Goal: Task Accomplishment & Management: Complete application form

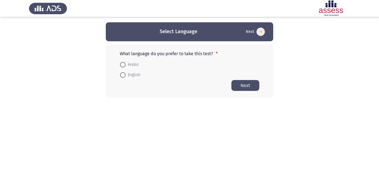
click at [131, 76] on span "English" at bounding box center [133, 75] width 15 height 7
click at [126, 76] on input "English" at bounding box center [123, 75] width 6 height 6
radio input "true"
click at [248, 86] on button "Next" at bounding box center [245, 85] width 28 height 11
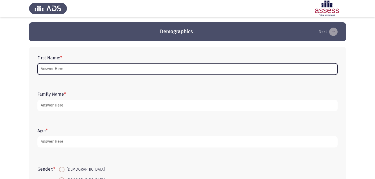
click at [178, 71] on input "First Name: *" at bounding box center [187, 68] width 300 height 11
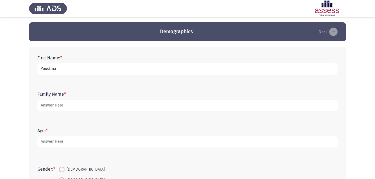
type input "Youstina"
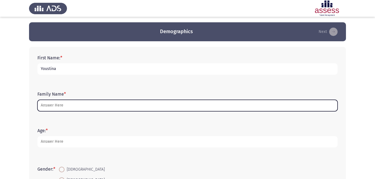
click at [164, 109] on input "Family Name *" at bounding box center [187, 105] width 300 height 11
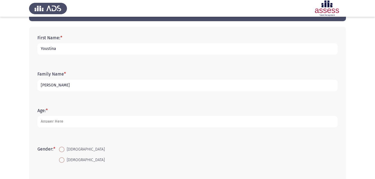
scroll to position [21, 0]
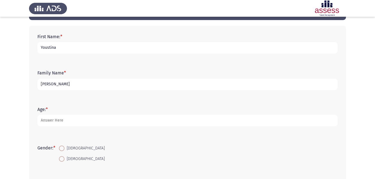
type input "[PERSON_NAME]"
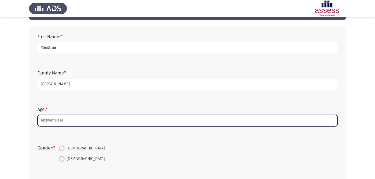
click at [134, 119] on input "Age: *" at bounding box center [187, 120] width 300 height 11
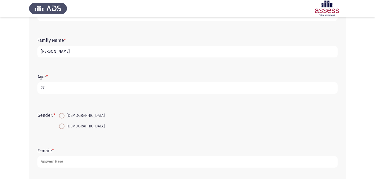
scroll to position [55, 0]
type input "27"
click at [79, 125] on span "[DEMOGRAPHIC_DATA]" at bounding box center [84, 125] width 40 height 7
click at [64, 125] on input "[DEMOGRAPHIC_DATA]" at bounding box center [62, 126] width 6 height 6
radio input "true"
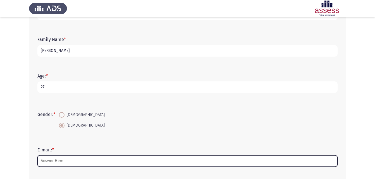
click at [77, 158] on input "E-mail: *" at bounding box center [187, 160] width 300 height 11
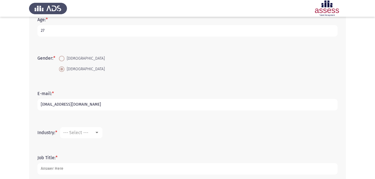
scroll to position [111, 0]
type input "[EMAIL_ADDRESS][DOMAIN_NAME]"
click at [92, 132] on div "--- Select ---" at bounding box center [78, 132] width 31 height 5
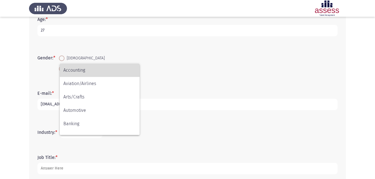
click at [87, 71] on span "Accounting" at bounding box center [99, 70] width 73 height 13
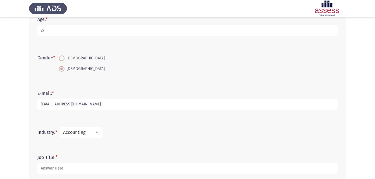
scroll to position [143, 0]
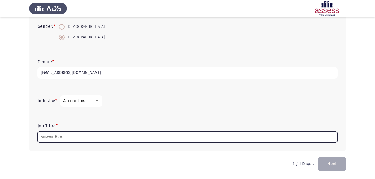
click at [84, 139] on input "Job Title: *" at bounding box center [187, 136] width 300 height 11
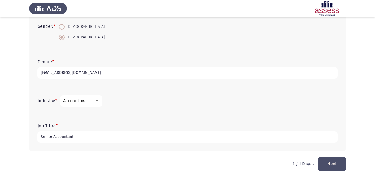
type input "Senior Accountant"
click at [334, 165] on button "Next" at bounding box center [332, 164] width 28 height 14
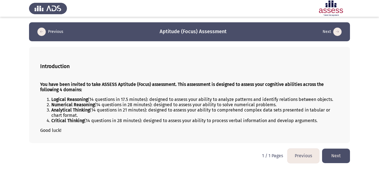
click at [334, 157] on button "Next" at bounding box center [336, 156] width 28 height 14
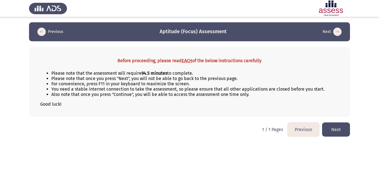
click at [337, 130] on button "Next" at bounding box center [336, 130] width 28 height 14
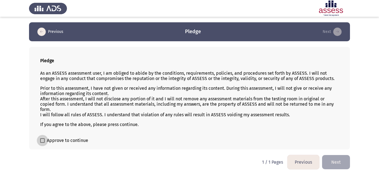
click at [43, 140] on span at bounding box center [42, 140] width 4 height 4
click at [42, 143] on input "Approve to continue" at bounding box center [42, 143] width 0 height 0
checkbox input "true"
click at [336, 163] on button "Next" at bounding box center [336, 162] width 28 height 14
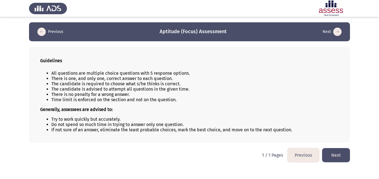
click at [339, 152] on button "Next" at bounding box center [336, 155] width 28 height 14
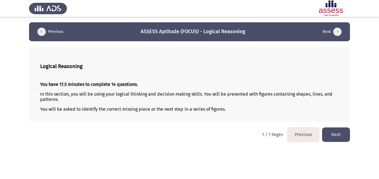
click at [332, 132] on button "Next" at bounding box center [336, 135] width 28 height 14
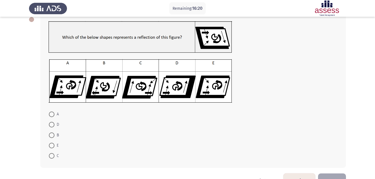
scroll to position [33, 0]
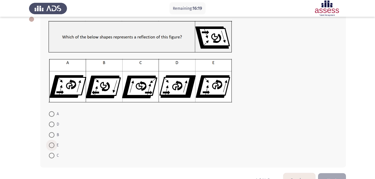
click at [51, 143] on span at bounding box center [52, 146] width 6 height 6
click at [51, 143] on input "E" at bounding box center [52, 146] width 6 height 6
radio input "true"
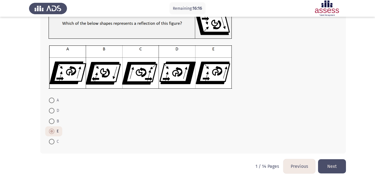
scroll to position [48, 0]
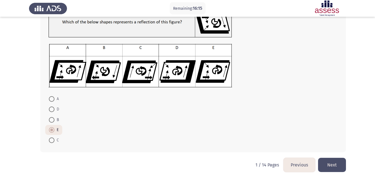
click at [339, 165] on button "Next" at bounding box center [332, 165] width 28 height 14
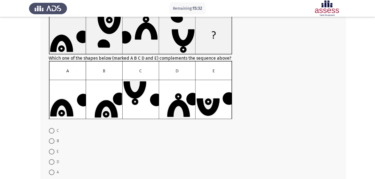
scroll to position [40, 0]
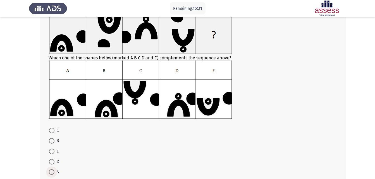
click at [53, 170] on span at bounding box center [52, 172] width 6 height 6
click at [53, 170] on input "A" at bounding box center [52, 172] width 6 height 6
radio input "true"
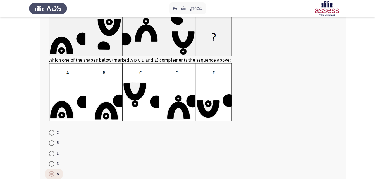
scroll to position [37, 0]
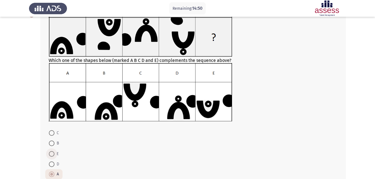
click at [54, 154] on span at bounding box center [52, 154] width 6 height 6
click at [54, 154] on input "E" at bounding box center [52, 154] width 6 height 6
radio input "true"
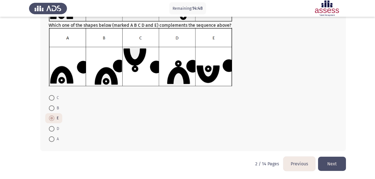
click at [337, 166] on button "Next" at bounding box center [332, 164] width 28 height 14
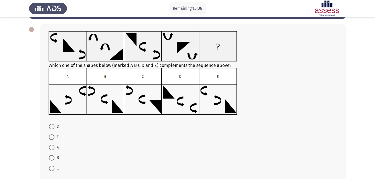
scroll to position [23, 0]
click at [49, 147] on span at bounding box center [52, 148] width 6 height 6
click at [49, 147] on input "A" at bounding box center [52, 148] width 6 height 6
radio input "true"
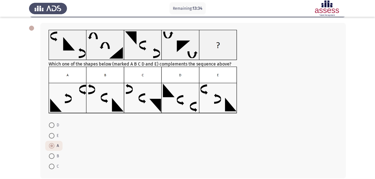
scroll to position [51, 0]
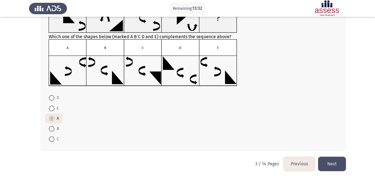
click at [336, 163] on button "Next" at bounding box center [332, 164] width 28 height 14
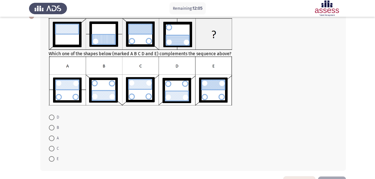
scroll to position [35, 0]
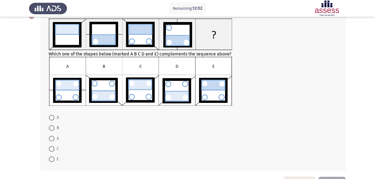
click at [53, 160] on span at bounding box center [52, 160] width 6 height 6
click at [53, 160] on input "E" at bounding box center [52, 160] width 6 height 6
radio input "true"
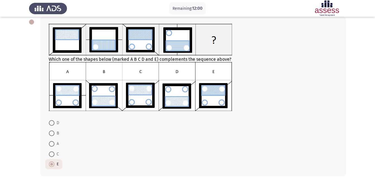
scroll to position [30, 0]
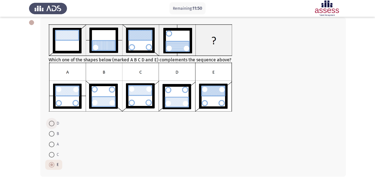
click at [53, 122] on span at bounding box center [52, 124] width 6 height 6
click at [53, 122] on input "D" at bounding box center [52, 124] width 6 height 6
radio input "true"
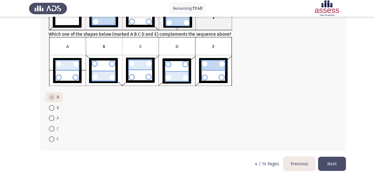
click at [336, 165] on button "Next" at bounding box center [332, 164] width 28 height 14
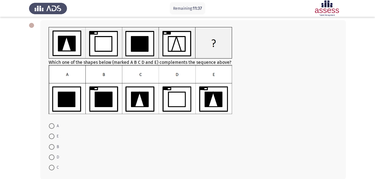
scroll to position [25, 0]
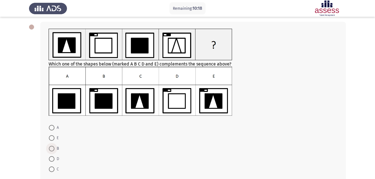
click at [56, 149] on span "B" at bounding box center [56, 148] width 4 height 7
click at [54, 149] on input "B" at bounding box center [52, 149] width 6 height 6
radio input "true"
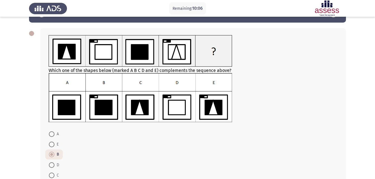
scroll to position [18, 0]
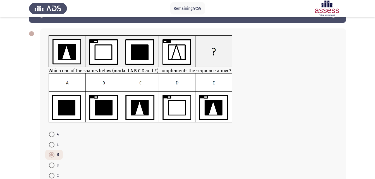
click at [53, 145] on span at bounding box center [52, 145] width 6 height 6
click at [53, 145] on input "E" at bounding box center [52, 145] width 6 height 6
radio input "true"
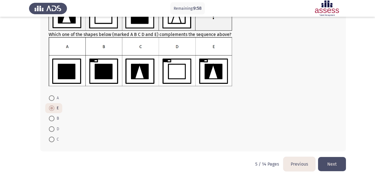
scroll to position [55, 0]
click at [335, 159] on button "Next" at bounding box center [332, 164] width 28 height 14
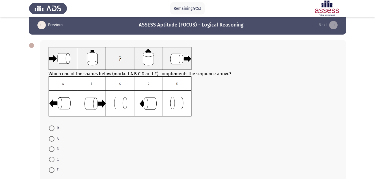
scroll to position [1, 0]
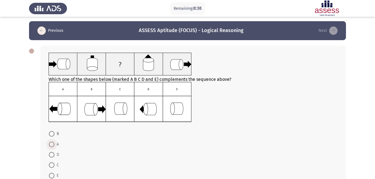
click at [58, 145] on span "A" at bounding box center [56, 144] width 4 height 7
click at [54, 145] on input "A" at bounding box center [52, 145] width 6 height 6
radio input "true"
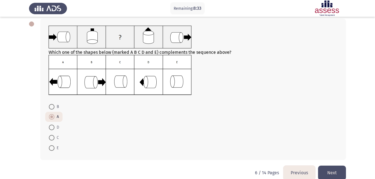
scroll to position [28, 0]
click at [337, 174] on button "Next" at bounding box center [332, 173] width 28 height 14
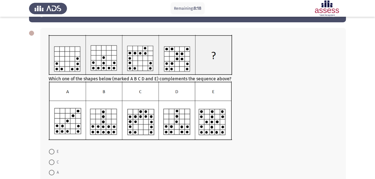
scroll to position [30, 0]
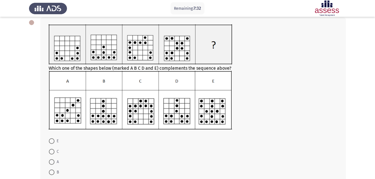
click at [52, 144] on span at bounding box center [52, 141] width 6 height 6
click at [52, 144] on input "E" at bounding box center [52, 141] width 6 height 6
radio input "true"
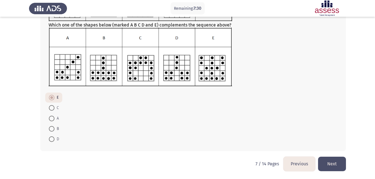
click at [328, 161] on button "Next" at bounding box center [332, 164] width 28 height 14
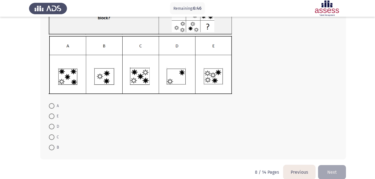
scroll to position [46, 0]
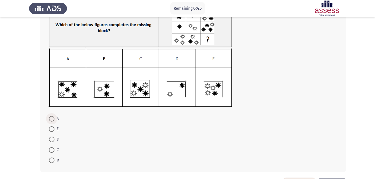
click at [56, 119] on span "A" at bounding box center [56, 119] width 4 height 7
click at [54, 119] on input "A" at bounding box center [52, 119] width 6 height 6
radio input "true"
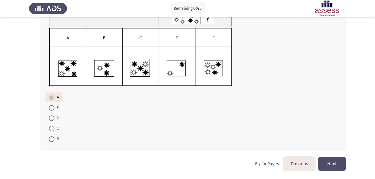
click at [330, 165] on button "Next" at bounding box center [332, 164] width 28 height 14
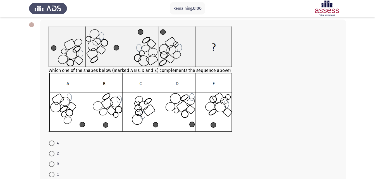
scroll to position [27, 0]
click at [56, 154] on span "D" at bounding box center [56, 154] width 5 height 7
click at [54, 154] on input "D" at bounding box center [52, 154] width 6 height 6
radio input "true"
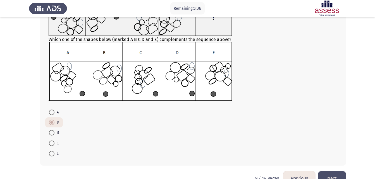
click at [331, 174] on button "Next" at bounding box center [332, 178] width 28 height 14
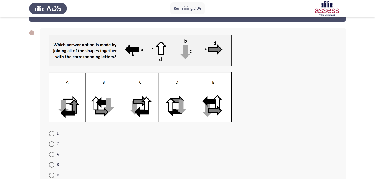
scroll to position [20, 0]
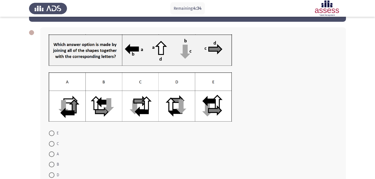
click at [54, 144] on span at bounding box center [52, 144] width 6 height 6
click at [54, 144] on input "C" at bounding box center [52, 144] width 6 height 6
radio input "true"
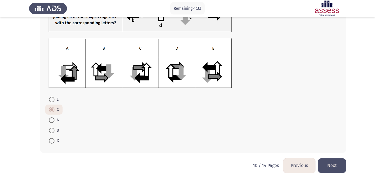
scroll to position [54, 0]
click at [332, 166] on button "Next" at bounding box center [332, 165] width 28 height 14
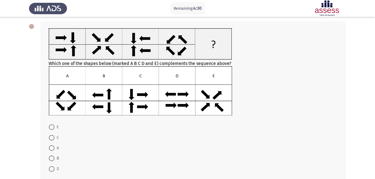
scroll to position [6, 0]
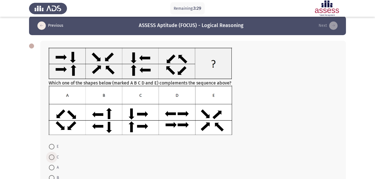
click at [54, 159] on span "C" at bounding box center [56, 157] width 4 height 7
click at [54, 159] on input "C" at bounding box center [52, 158] width 6 height 6
radio input "true"
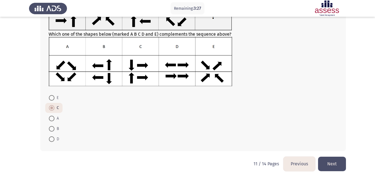
click at [332, 168] on button "Next" at bounding box center [332, 164] width 28 height 14
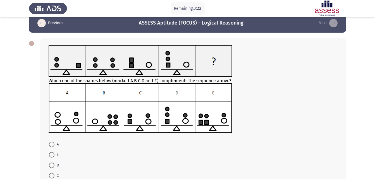
scroll to position [8, 0]
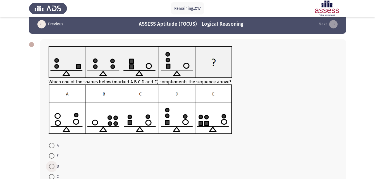
click at [53, 168] on span at bounding box center [52, 167] width 6 height 6
click at [53, 168] on input "B" at bounding box center [52, 167] width 6 height 6
radio input "true"
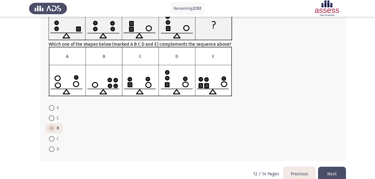
scroll to position [46, 0]
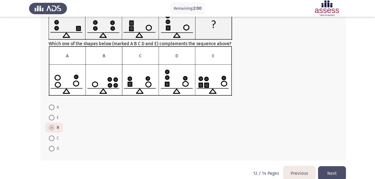
click at [328, 170] on button "Next" at bounding box center [332, 173] width 28 height 14
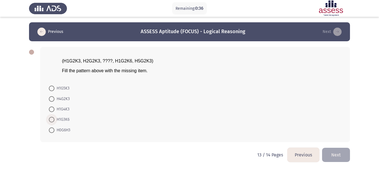
click at [61, 119] on span "H1G3K6" at bounding box center [61, 119] width 15 height 7
click at [54, 119] on input "H1G3K6" at bounding box center [52, 120] width 6 height 6
radio input "true"
click at [329, 159] on button "Next" at bounding box center [336, 154] width 28 height 14
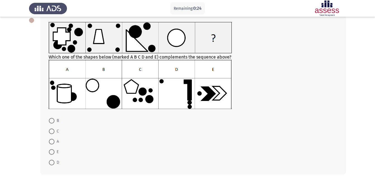
scroll to position [31, 0]
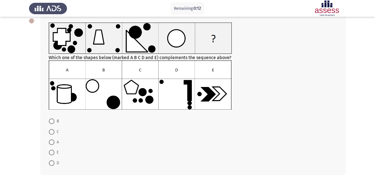
click at [54, 132] on span "C" at bounding box center [56, 132] width 4 height 7
click at [54, 132] on input "C" at bounding box center [52, 132] width 6 height 6
radio input "true"
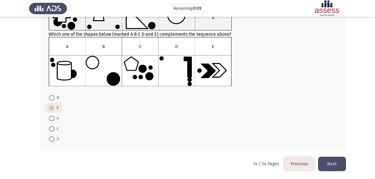
click at [334, 162] on button "Next" at bounding box center [332, 164] width 28 height 14
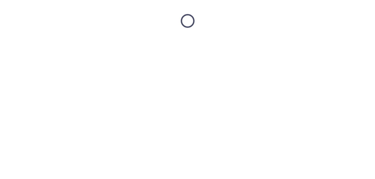
scroll to position [0, 0]
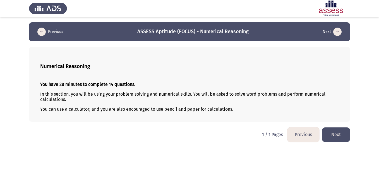
click at [343, 136] on button "Next" at bounding box center [336, 135] width 28 height 14
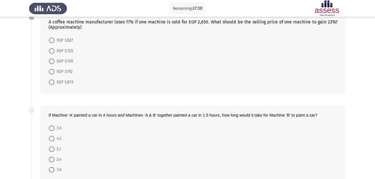
scroll to position [35, 0]
click at [66, 42] on span "EGP 3,927" at bounding box center [63, 40] width 18 height 7
click at [54, 42] on input "EGP 3,927" at bounding box center [52, 40] width 6 height 6
radio input "true"
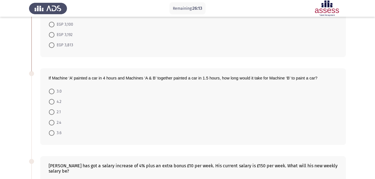
scroll to position [71, 0]
click at [60, 122] on span "2.4" at bounding box center [57, 122] width 7 height 7
click at [54, 122] on input "2.4" at bounding box center [52, 123] width 6 height 6
radio input "true"
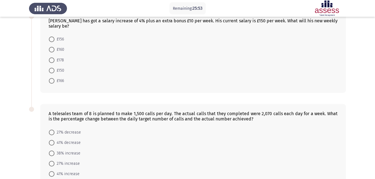
scroll to position [216, 0]
click at [62, 80] on span "£166" at bounding box center [58, 80] width 9 height 7
click at [54, 80] on input "£166" at bounding box center [52, 81] width 6 height 6
radio input "true"
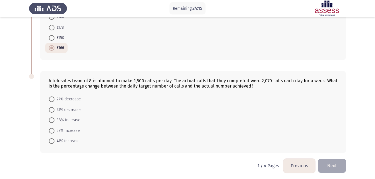
scroll to position [250, 0]
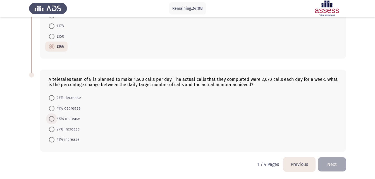
click at [59, 120] on span "38% increase" at bounding box center [67, 119] width 26 height 7
click at [54, 120] on input "38% increase" at bounding box center [52, 119] width 6 height 6
radio input "true"
click at [333, 163] on button "Next" at bounding box center [332, 164] width 28 height 14
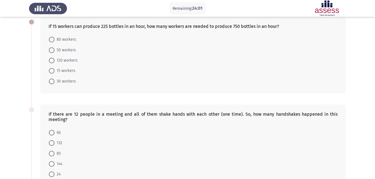
scroll to position [30, 0]
click at [58, 49] on span "50 workers" at bounding box center [64, 50] width 21 height 7
click at [54, 49] on input "50 workers" at bounding box center [52, 50] width 6 height 6
radio input "true"
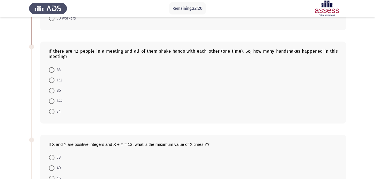
scroll to position [87, 0]
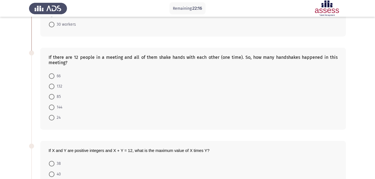
click at [51, 73] on span at bounding box center [52, 76] width 6 height 6
click at [51, 73] on input "66" at bounding box center [52, 76] width 6 height 6
radio input "true"
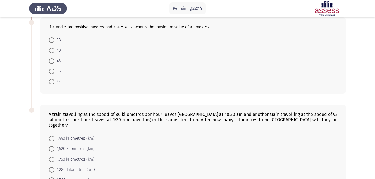
scroll to position [210, 0]
click at [59, 53] on span "40" at bounding box center [57, 50] width 6 height 7
click at [54, 53] on input "40" at bounding box center [52, 50] width 6 height 6
radio input "true"
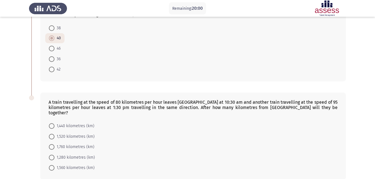
scroll to position [199, 0]
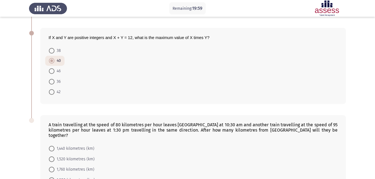
click at [56, 82] on span "36" at bounding box center [57, 81] width 6 height 7
click at [54, 82] on input "36" at bounding box center [52, 82] width 6 height 6
radio input "true"
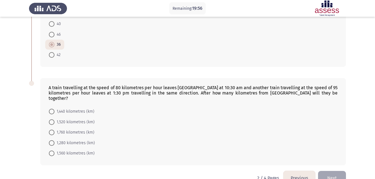
scroll to position [245, 0]
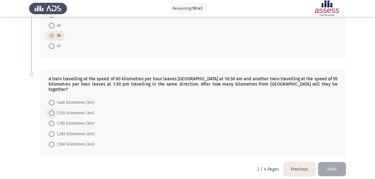
click at [76, 110] on span "1,520 kilometres (km)" at bounding box center [74, 113] width 40 height 7
click at [54, 111] on input "1,520 kilometres (km)" at bounding box center [52, 114] width 6 height 6
radio input "true"
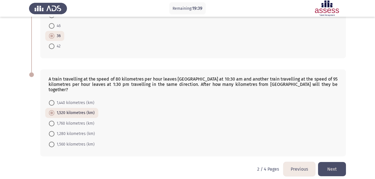
click at [331, 165] on button "Next" at bounding box center [332, 169] width 28 height 14
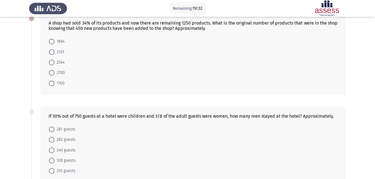
scroll to position [34, 0]
click at [57, 42] on span "1894" at bounding box center [59, 41] width 10 height 7
click at [54, 42] on input "1894" at bounding box center [52, 42] width 6 height 6
radio input "true"
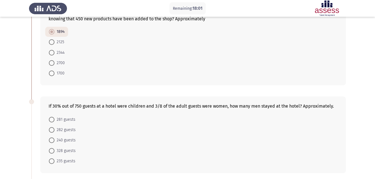
scroll to position [43, 0]
click at [68, 150] on span "328 guests" at bounding box center [64, 150] width 21 height 7
click at [54, 150] on input "328 guests" at bounding box center [52, 151] width 6 height 6
radio input "true"
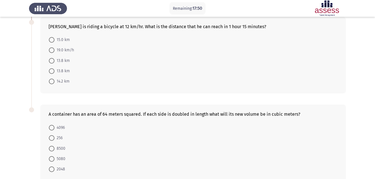
scroll to position [211, 0]
click at [61, 37] on span "15.0 km" at bounding box center [61, 39] width 15 height 7
click at [54, 37] on input "15.0 km" at bounding box center [52, 40] width 6 height 6
radio input "true"
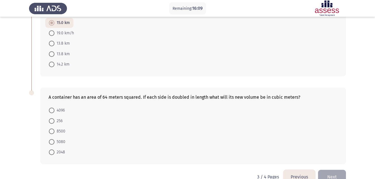
click at [59, 152] on span "2048" at bounding box center [59, 152] width 11 height 7
click at [54, 152] on input "2048" at bounding box center [52, 153] width 6 height 6
radio input "true"
click at [59, 110] on span "4096" at bounding box center [59, 110] width 10 height 7
click at [54, 110] on input "4096" at bounding box center [52, 111] width 6 height 6
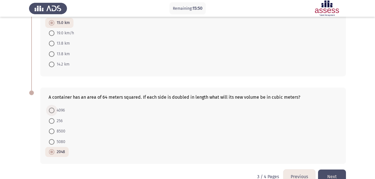
radio input "true"
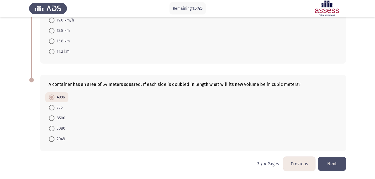
click at [333, 162] on button "Next" at bounding box center [332, 164] width 28 height 14
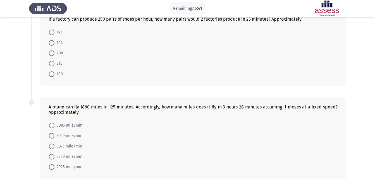
scroll to position [34, 0]
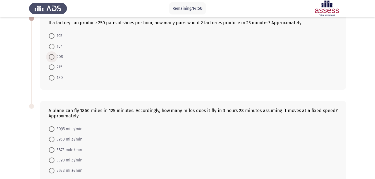
click at [56, 56] on span "208" at bounding box center [58, 57] width 9 height 7
click at [54, 56] on input "208" at bounding box center [52, 57] width 6 height 6
radio input "true"
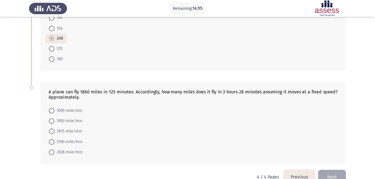
scroll to position [52, 0]
click at [64, 112] on span "3095 mile/min" at bounding box center [68, 110] width 28 height 7
click at [54, 112] on input "3095 mile/min" at bounding box center [52, 110] width 6 height 6
radio input "true"
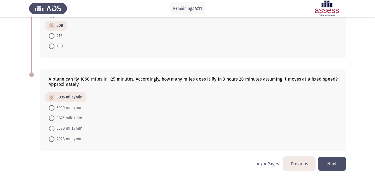
click at [330, 163] on button "Next" at bounding box center [332, 164] width 28 height 14
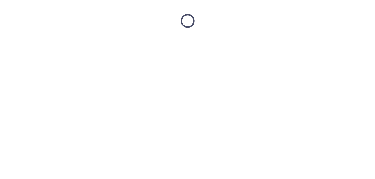
scroll to position [0, 0]
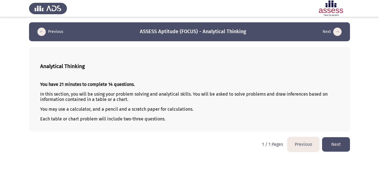
click at [332, 142] on button "Next" at bounding box center [336, 144] width 28 height 14
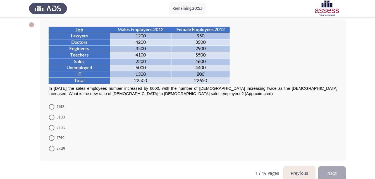
scroll to position [28, 0]
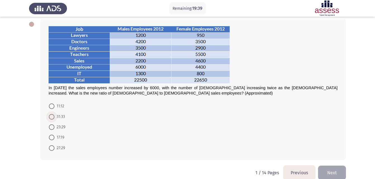
click at [61, 115] on span "31:33" at bounding box center [59, 117] width 11 height 7
click at [54, 115] on input "31:33" at bounding box center [52, 117] width 6 height 6
radio input "true"
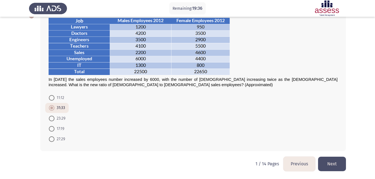
click at [324, 168] on button "Next" at bounding box center [332, 164] width 28 height 14
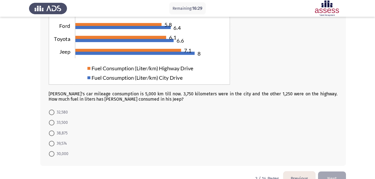
scroll to position [80, 0]
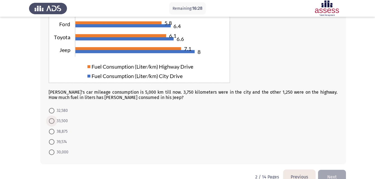
click at [59, 120] on span "33,500" at bounding box center [60, 121] width 13 height 7
click at [54, 120] on input "33,500" at bounding box center [52, 121] width 6 height 6
radio input "true"
click at [58, 131] on span "38,875" at bounding box center [60, 131] width 13 height 7
click at [54, 131] on input "38,875" at bounding box center [52, 131] width 6 height 6
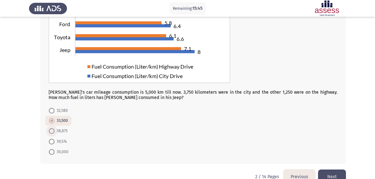
radio input "true"
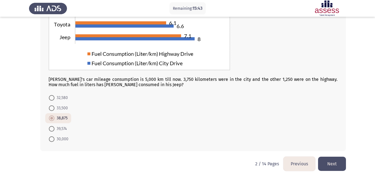
click at [335, 162] on button "Next" at bounding box center [332, 164] width 28 height 14
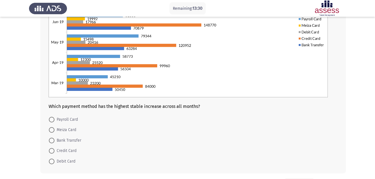
scroll to position [99, 0]
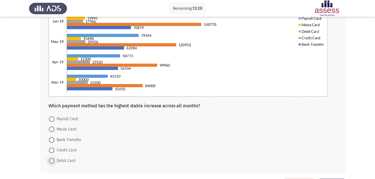
click at [63, 162] on span "Debit Card" at bounding box center [64, 161] width 21 height 7
click at [54, 162] on input "Debit Card" at bounding box center [52, 161] width 6 height 6
radio input "true"
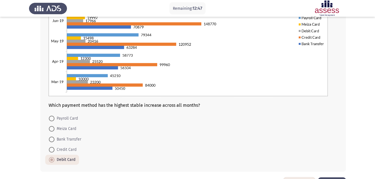
scroll to position [120, 0]
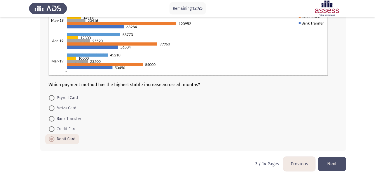
click at [336, 164] on button "Next" at bounding box center [332, 164] width 28 height 14
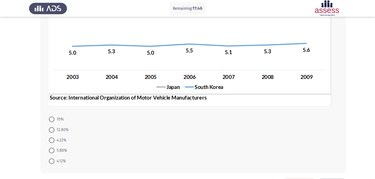
scroll to position [131, 0]
click at [64, 149] on span "5.88%" at bounding box center [60, 150] width 13 height 7
click at [54, 149] on input "5.88%" at bounding box center [52, 151] width 6 height 6
radio input "true"
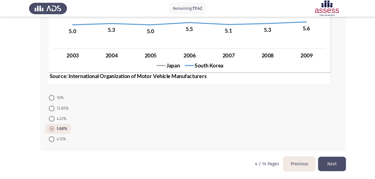
click at [336, 167] on button "Next" at bounding box center [332, 164] width 28 height 14
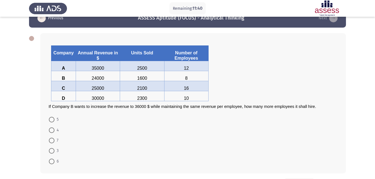
scroll to position [14, 0]
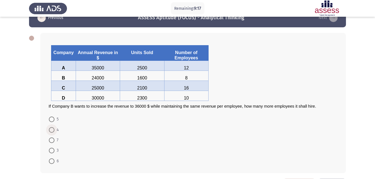
click at [51, 129] on span at bounding box center [52, 130] width 6 height 6
click at [51, 129] on input "4" at bounding box center [52, 130] width 6 height 6
radio input "true"
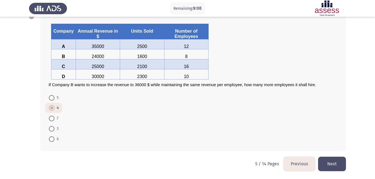
click at [341, 162] on button "Next" at bounding box center [332, 164] width 28 height 14
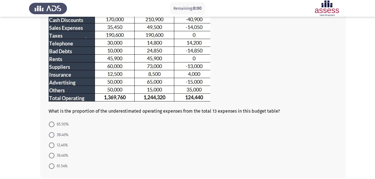
scroll to position [79, 0]
click at [62, 134] on span "38.46%" at bounding box center [61, 134] width 14 height 7
click at [54, 134] on input "38.46%" at bounding box center [52, 135] width 6 height 6
radio input "true"
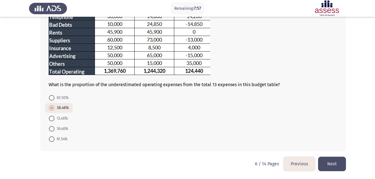
click at [339, 163] on button "Next" at bounding box center [332, 164] width 28 height 14
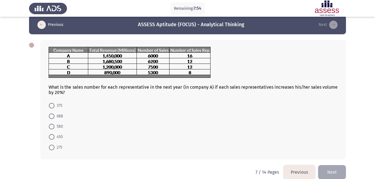
scroll to position [7, 0]
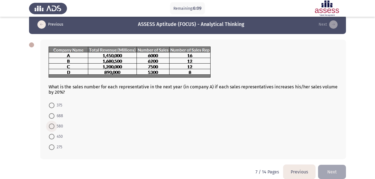
click at [58, 127] on span "580" at bounding box center [58, 126] width 9 height 7
click at [54, 127] on input "580" at bounding box center [52, 127] width 6 height 6
radio input "true"
click at [53, 137] on span at bounding box center [52, 137] width 6 height 6
click at [53, 137] on input "450" at bounding box center [52, 137] width 6 height 6
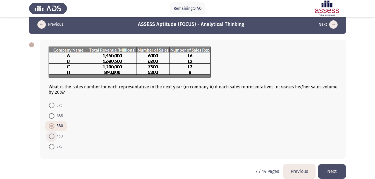
radio input "true"
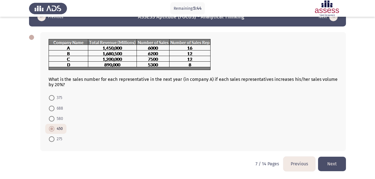
click at [327, 168] on button "Next" at bounding box center [332, 164] width 28 height 14
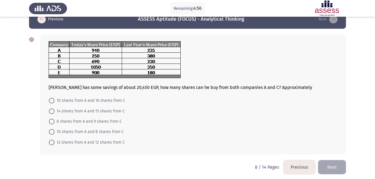
scroll to position [13, 0]
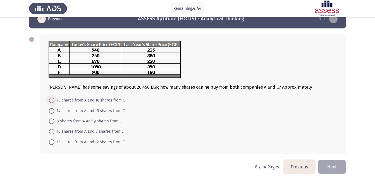
click at [101, 101] on span "10 shares from A and 16 shares from C" at bounding box center [89, 100] width 71 height 7
click at [54, 101] on input "10 shares from A and 16 shares from C" at bounding box center [52, 101] width 6 height 6
radio input "true"
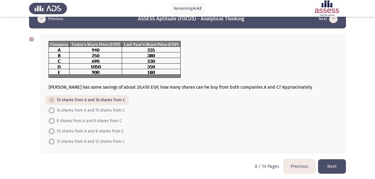
click at [321, 167] on button "Next" at bounding box center [332, 166] width 28 height 14
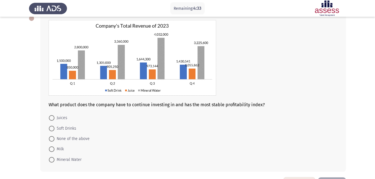
scroll to position [33, 0]
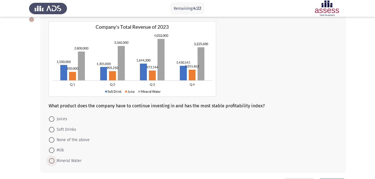
click at [70, 161] on span "Mineral Water" at bounding box center [67, 161] width 27 height 7
click at [54, 161] on input "Mineral Water" at bounding box center [52, 161] width 6 height 6
radio input "true"
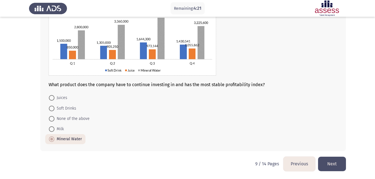
click at [331, 159] on button "Next" at bounding box center [332, 164] width 28 height 14
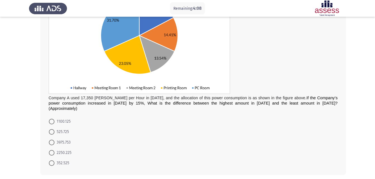
scroll to position [85, 0]
click at [62, 149] on span "2250.225" at bounding box center [62, 152] width 17 height 7
click at [54, 150] on input "2250.225" at bounding box center [52, 153] width 6 height 6
radio input "true"
click at [59, 139] on span "3975.753" at bounding box center [62, 142] width 16 height 7
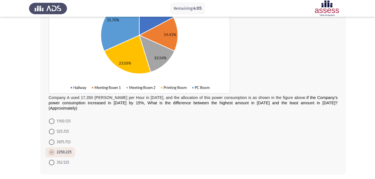
click at [54, 140] on input "3975.753" at bounding box center [52, 143] width 6 height 6
radio input "true"
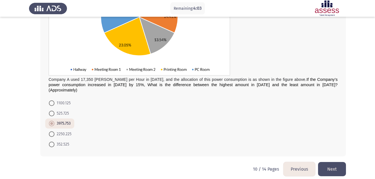
click at [334, 162] on button "Next" at bounding box center [332, 169] width 28 height 14
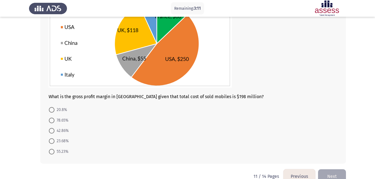
scroll to position [66, 0]
click at [54, 149] on span at bounding box center [52, 152] width 6 height 6
click at [54, 149] on input "55.23%" at bounding box center [52, 152] width 6 height 6
radio input "true"
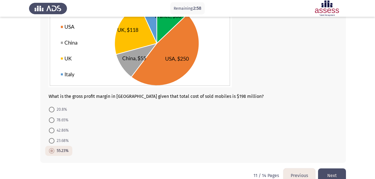
scroll to position [78, 0]
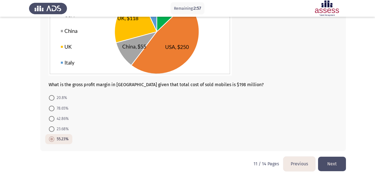
click at [331, 164] on button "Next" at bounding box center [332, 164] width 28 height 14
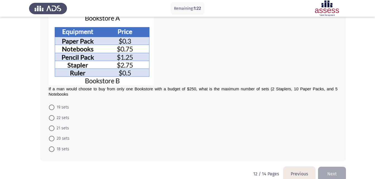
scroll to position [92, 0]
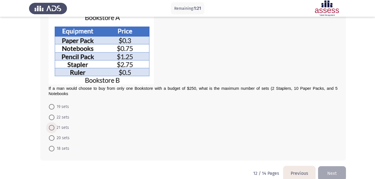
click at [57, 128] on span "21 sets" at bounding box center [61, 128] width 15 height 7
click at [54, 128] on input "21 sets" at bounding box center [52, 128] width 6 height 6
radio input "true"
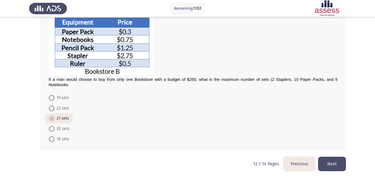
click at [330, 164] on button "Next" at bounding box center [332, 164] width 28 height 14
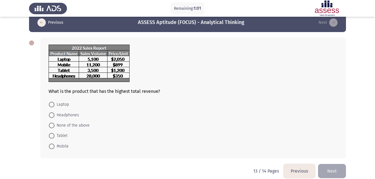
scroll to position [11, 0]
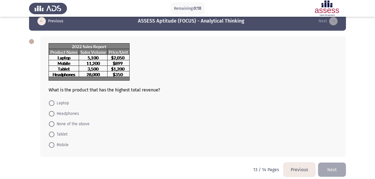
click at [58, 105] on span "Laptop" at bounding box center [61, 103] width 15 height 7
click at [54, 105] on input "Laptop" at bounding box center [52, 104] width 6 height 6
radio input "true"
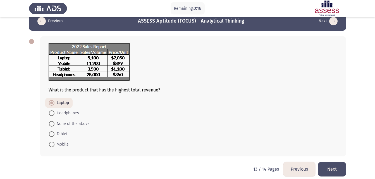
click at [334, 166] on button "Next" at bounding box center [332, 169] width 28 height 14
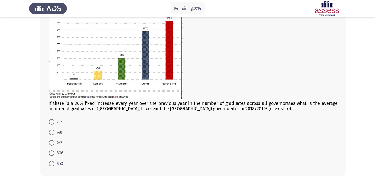
scroll to position [48, 0]
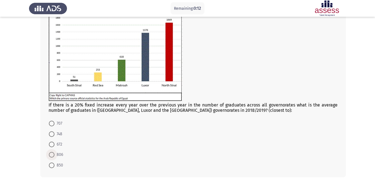
click at [57, 155] on span "806" at bounding box center [58, 155] width 9 height 7
click at [54, 155] on input "806" at bounding box center [52, 155] width 6 height 6
radio input "true"
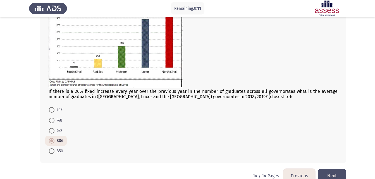
scroll to position [61, 0]
click at [328, 175] on button "Next" at bounding box center [332, 176] width 28 height 14
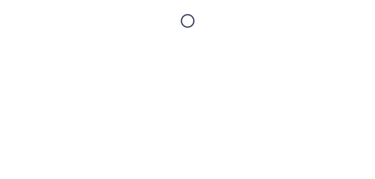
scroll to position [0, 0]
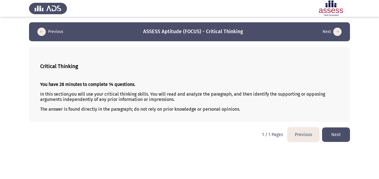
click at [342, 136] on button "Next" at bounding box center [336, 135] width 28 height 14
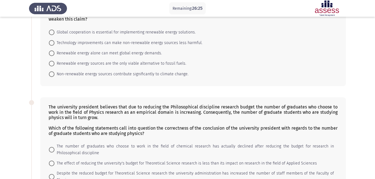
scroll to position [42, 0]
click at [171, 71] on mat-radio-button "Non-renewable energy sources contribute significantly to climate change." at bounding box center [118, 74] width 147 height 10
click at [168, 74] on span "Non-renewable energy sources contribute significantly to climate change." at bounding box center [121, 74] width 134 height 7
click at [54, 74] on input "Non-renewable energy sources contribute significantly to climate change." at bounding box center [52, 75] width 6 height 6
radio input "true"
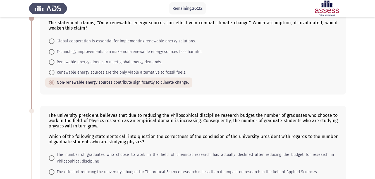
scroll to position [34, 0]
click at [128, 73] on span "Renewable energy sources are the only viable alternative to fossil fuels." at bounding box center [120, 73] width 132 height 7
click at [54, 73] on input "Renewable energy sources are the only viable alternative to fossil fuels." at bounding box center [52, 73] width 6 height 6
radio input "true"
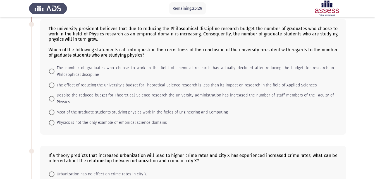
scroll to position [120, 0]
click at [146, 87] on span "The effect of reducing the university's budget for Theoretical Science research…" at bounding box center [185, 85] width 262 height 7
click at [54, 87] on input "The effect of reducing the university's budget for Theoretical Science research…" at bounding box center [52, 86] width 6 height 6
radio input "true"
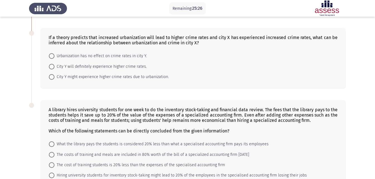
scroll to position [241, 0]
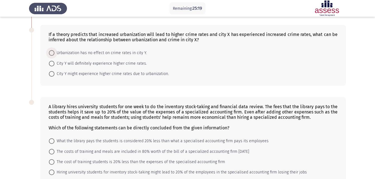
click at [123, 50] on span "Urbanization has no effect on crime rates in city Y." at bounding box center [100, 53] width 92 height 7
click at [54, 50] on input "Urbanization has no effect on crime rates in city Y." at bounding box center [52, 53] width 6 height 6
radio input "true"
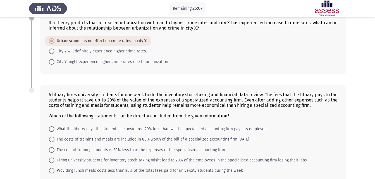
scroll to position [253, 0]
click at [118, 59] on span "City Y might experience higher crime rates due to urbanization." at bounding box center [111, 62] width 114 height 7
click at [54, 59] on input "City Y might experience higher crime rates due to urbanization." at bounding box center [52, 62] width 6 height 6
radio input "true"
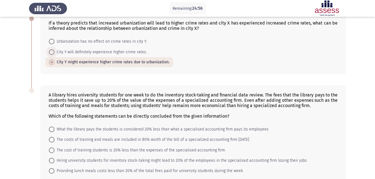
click at [139, 49] on span "City Y will definitely experience higher crime rates." at bounding box center [100, 52] width 92 height 7
click at [54, 49] on input "City Y will definitely experience higher crime rates." at bounding box center [52, 52] width 6 height 6
radio input "true"
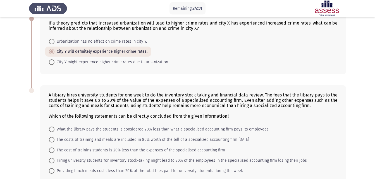
click at [154, 59] on span "City Y might experience higher crime rates due to urbanization." at bounding box center [111, 62] width 114 height 7
click at [54, 59] on input "City Y might experience higher crime rates due to urbanization." at bounding box center [52, 62] width 6 height 6
radio input "true"
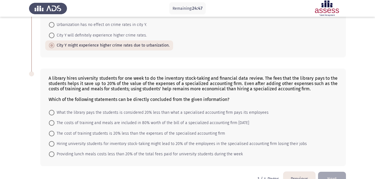
scroll to position [279, 0]
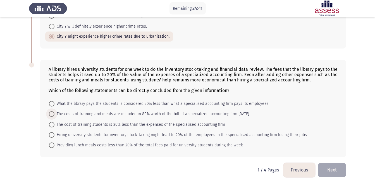
click at [102, 111] on span "The costs of training and meals are included in 80% worth of the bill of a spec…" at bounding box center [151, 114] width 195 height 7
click at [54, 111] on input "The costs of training and meals are included in 80% worth of the bill of a spec…" at bounding box center [52, 114] width 6 height 6
radio input "true"
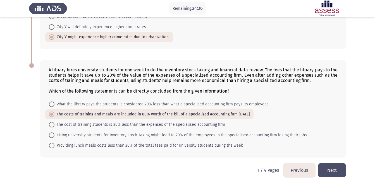
click at [324, 164] on button "Next" at bounding box center [332, 170] width 28 height 14
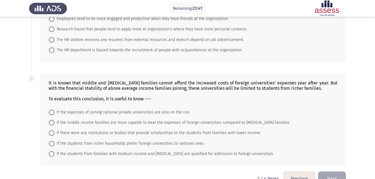
scroll to position [310, 0]
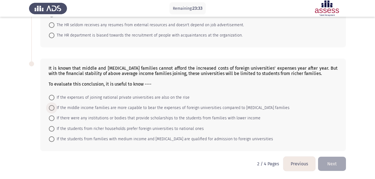
click at [161, 109] on span "If the middle income families are more capable to bear the expenses of foreign …" at bounding box center [171, 108] width 235 height 7
click at [54, 109] on input "If the middle income families are more capable to bear the expenses of foreign …" at bounding box center [52, 108] width 6 height 6
radio input "true"
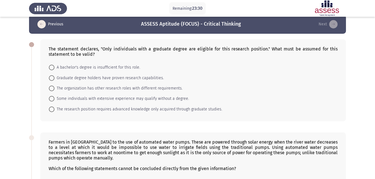
scroll to position [6, 0]
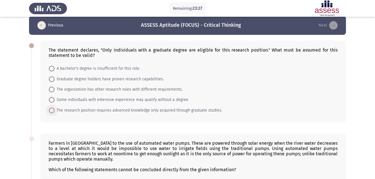
click at [101, 110] on span "The research position requires advanced knowledge only acquired through graduat…" at bounding box center [138, 110] width 168 height 7
click at [54, 110] on input "The research position requires advanced knowledge only acquired through graduat…" at bounding box center [52, 111] width 6 height 6
radio input "true"
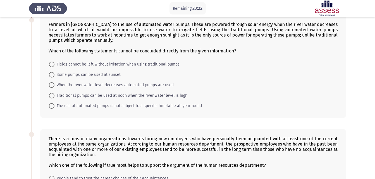
scroll to position [125, 0]
click at [111, 64] on span "Fields cannot be left without irrigation when using traditional pumps" at bounding box center [116, 64] width 125 height 7
click at [54, 64] on input "Fields cannot be left without irrigation when using traditional pumps" at bounding box center [52, 64] width 6 height 6
radio input "true"
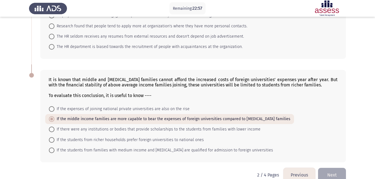
scroll to position [298, 0]
click at [220, 152] on span "If the students from families with medium income and [MEDICAL_DATA] are qualifi…" at bounding box center [163, 150] width 219 height 7
click at [54, 152] on input "If the students from families with medium income and [MEDICAL_DATA] are qualifi…" at bounding box center [52, 150] width 6 height 6
radio input "true"
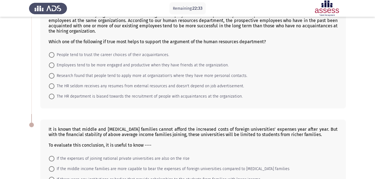
scroll to position [247, 0]
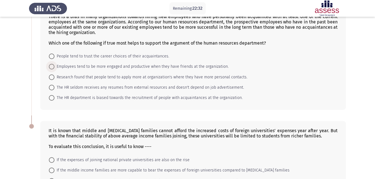
click at [137, 65] on span "Employees tend to be more engaged and productive when they have friends at the …" at bounding box center [141, 66] width 174 height 7
click at [54, 65] on input "Employees tend to be more engaged and productive when they have friends at the …" at bounding box center [52, 67] width 6 height 6
radio input "true"
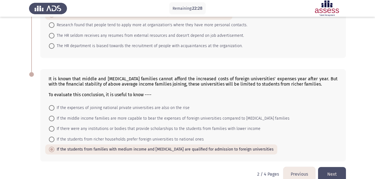
scroll to position [298, 0]
click at [106, 118] on span "If the middle income families are more capable to bear the expenses of foreign …" at bounding box center [171, 119] width 235 height 7
click at [54, 118] on input "If the middle income families are more capable to bear the expenses of foreign …" at bounding box center [52, 119] width 6 height 6
radio input "true"
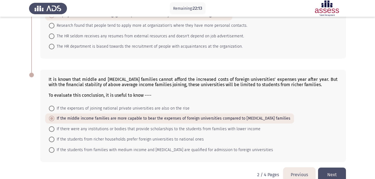
scroll to position [309, 0]
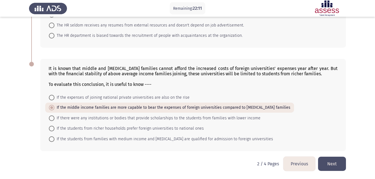
click at [325, 163] on button "Next" at bounding box center [332, 164] width 28 height 14
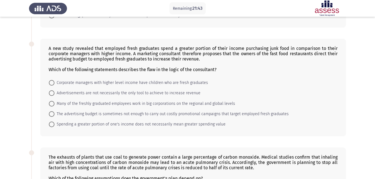
scroll to position [123, 0]
click at [85, 77] on mat-radio-group "Corporate managers with higher level income have children who are fresh graduat…" at bounding box center [191, 77] width 292 height 0
click at [168, 126] on span "Spending a greater portion of one's income does not necessarily mean greater sp…" at bounding box center [139, 124] width 171 height 7
click at [54, 126] on input "Spending a greater portion of one's income does not necessarily mean greater sp…" at bounding box center [52, 124] width 6 height 6
radio input "true"
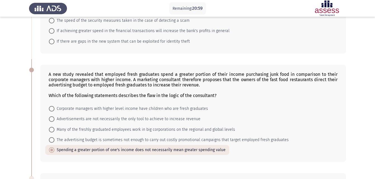
scroll to position [70, 0]
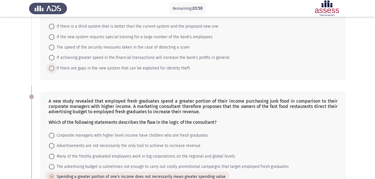
click at [101, 67] on span "If there are gaps in the new system that can be exploited for identity theft" at bounding box center [121, 68] width 135 height 7
click at [54, 67] on input "If there are gaps in the new system that can be exploited for identity theft" at bounding box center [52, 69] width 6 height 6
radio input "true"
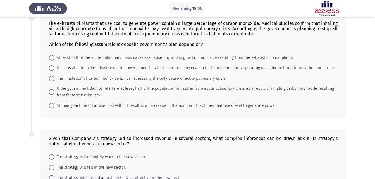
scroll to position [295, 0]
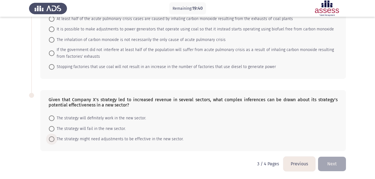
click at [128, 140] on span "The strategy might need adjustments to be effective in the new sector." at bounding box center [118, 139] width 129 height 7
click at [54, 140] on input "The strategy might need adjustments to be effective in the new sector." at bounding box center [52, 140] width 6 height 6
radio input "true"
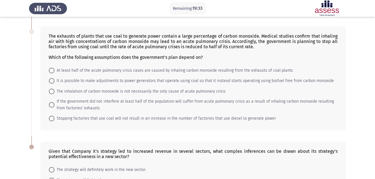
scroll to position [243, 0]
click at [90, 71] on span "At least half of the acute pulmonary crisis cases are caused by inhaling carbon…" at bounding box center [173, 71] width 238 height 7
click at [54, 71] on input "At least half of the acute pulmonary crisis cases are caused by inhaling carbon…" at bounding box center [52, 71] width 6 height 6
radio input "true"
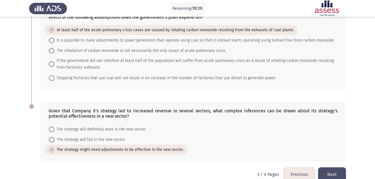
scroll to position [294, 0]
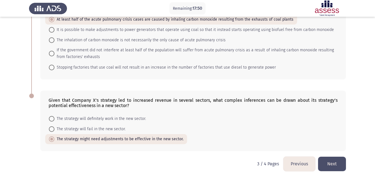
click at [338, 164] on button "Next" at bounding box center [332, 164] width 28 height 14
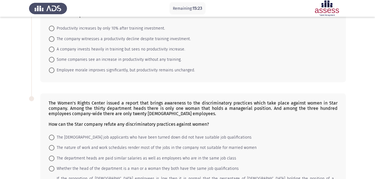
scroll to position [47, 0]
click at [146, 138] on span "The [DEMOGRAPHIC_DATA] job applicants who have been turned down did not have su…" at bounding box center [152, 137] width 197 height 7
click at [54, 138] on input "The [DEMOGRAPHIC_DATA] job applicants who have been turned down did not have su…" at bounding box center [52, 137] width 6 height 6
radio input "true"
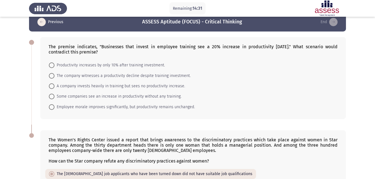
scroll to position [8, 0]
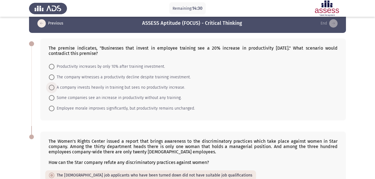
click at [145, 87] on span "A company invests heavily in training but sees no productivity increase." at bounding box center [119, 87] width 131 height 7
click at [54, 87] on input "A company invests heavily in training but sees no productivity increase." at bounding box center [52, 88] width 6 height 6
radio input "true"
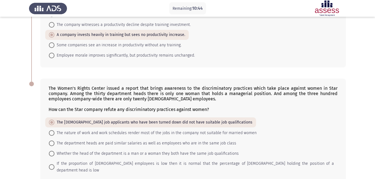
scroll to position [86, 0]
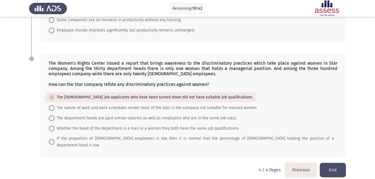
click at [332, 163] on button "End" at bounding box center [333, 170] width 26 height 14
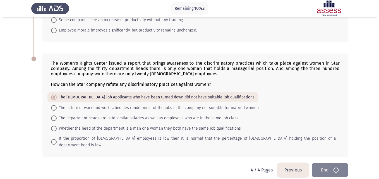
scroll to position [0, 0]
